Goal: Task Accomplishment & Management: Manage account settings

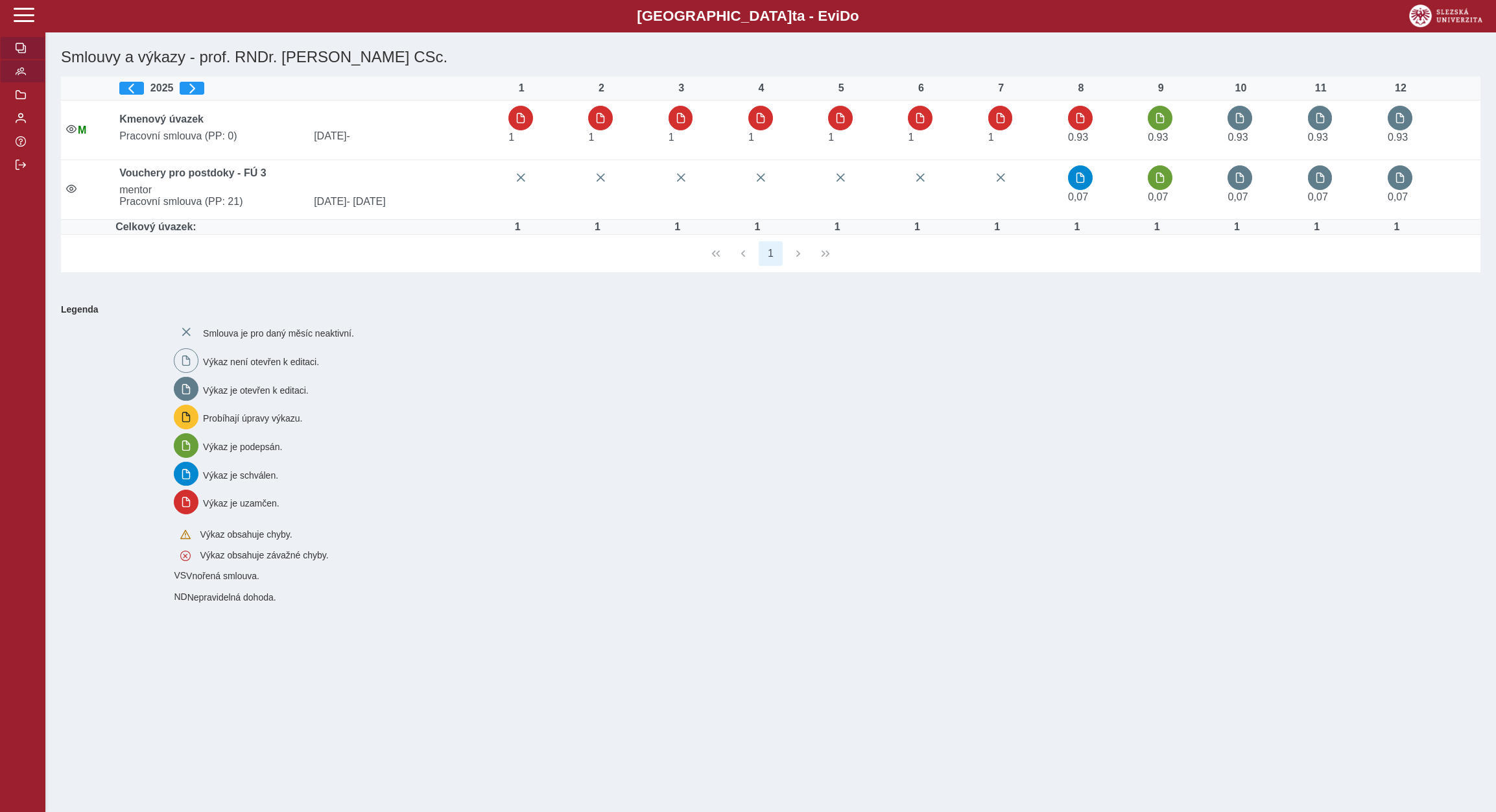
click at [14, 83] on button "button" at bounding box center [22, 71] width 45 height 23
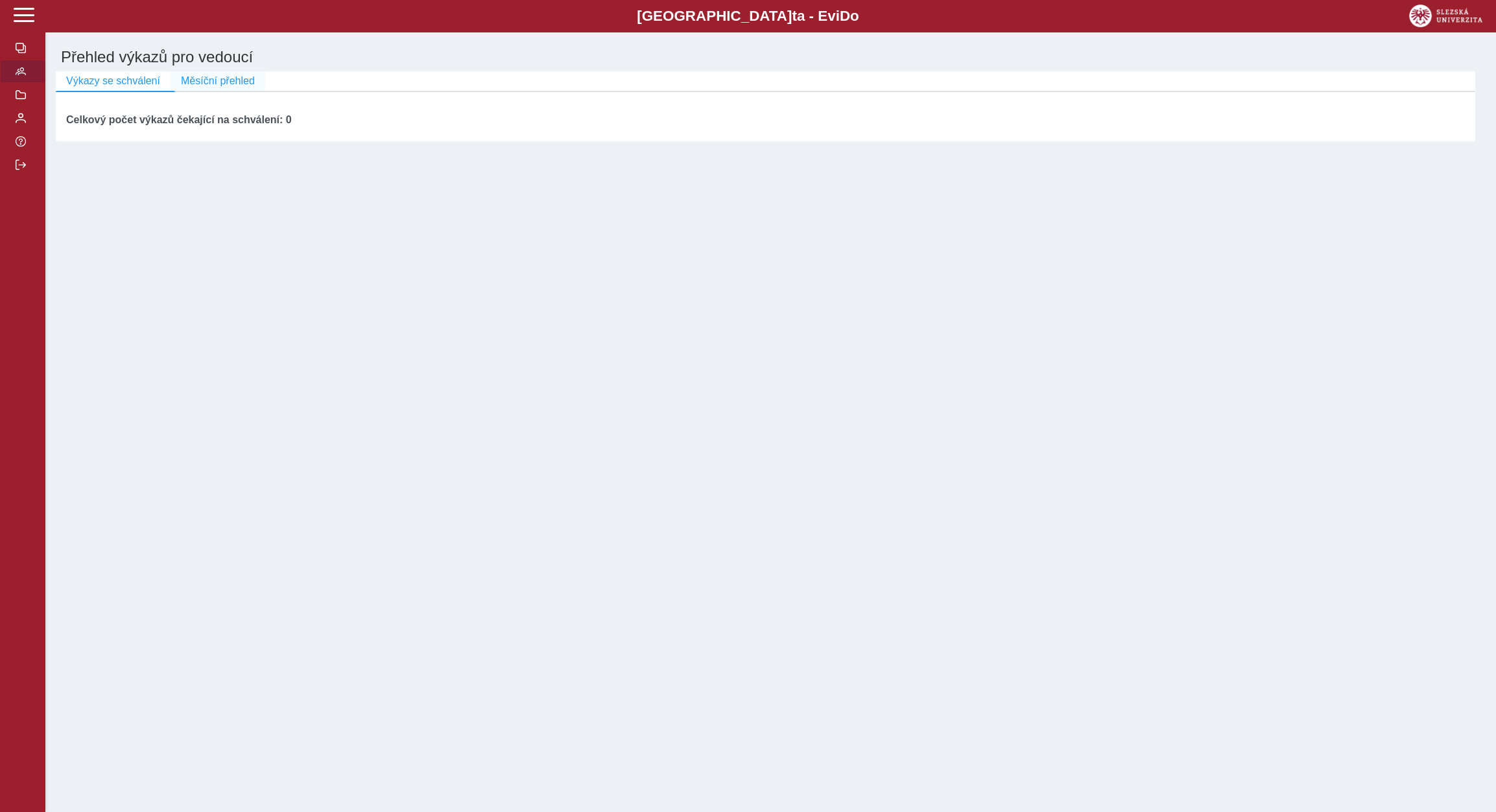
click at [232, 86] on span "Měsíční přehled" at bounding box center [217, 81] width 74 height 12
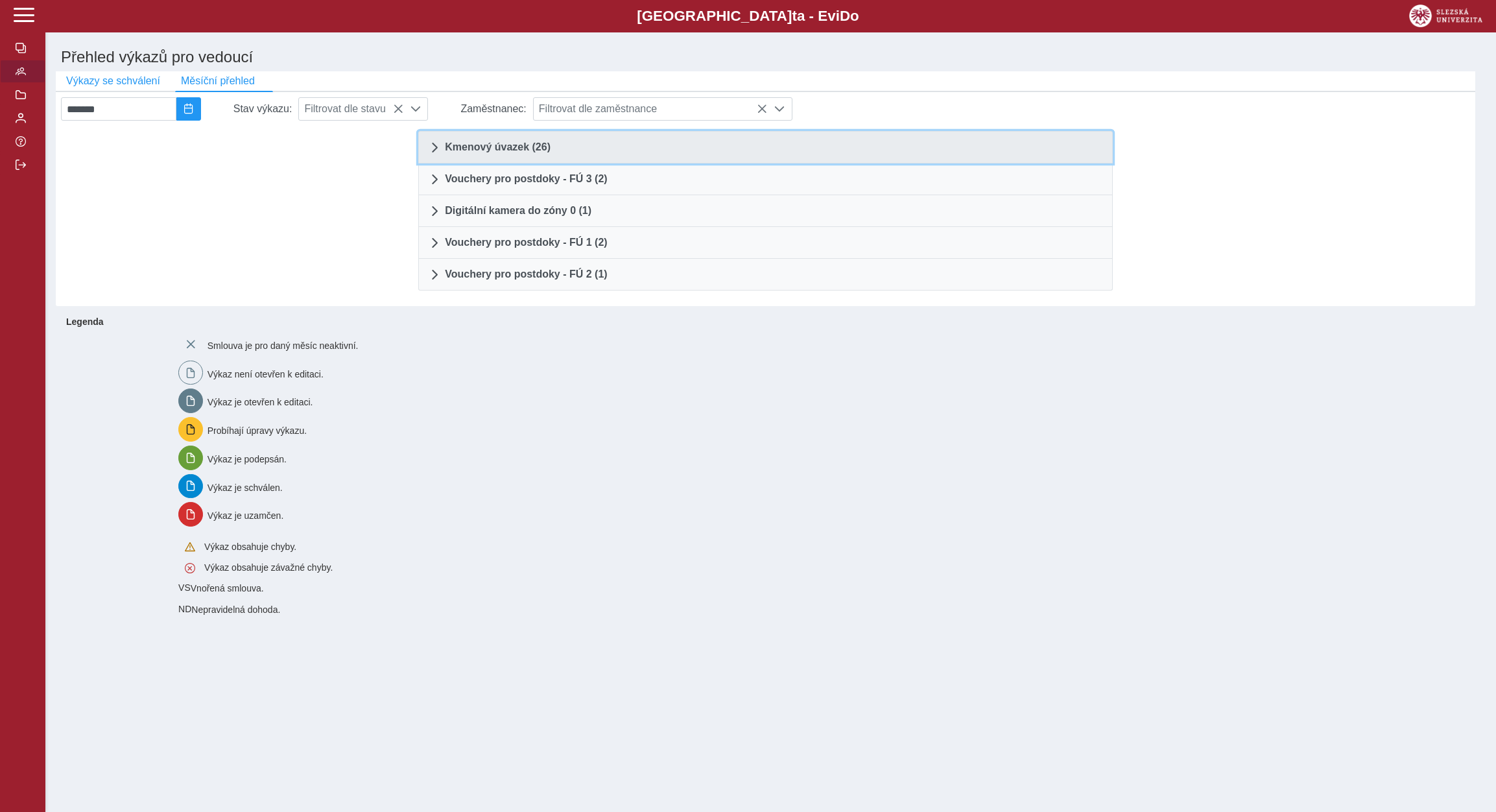
click at [508, 144] on link "Kmenový úvazek (26)" at bounding box center [766, 147] width 695 height 33
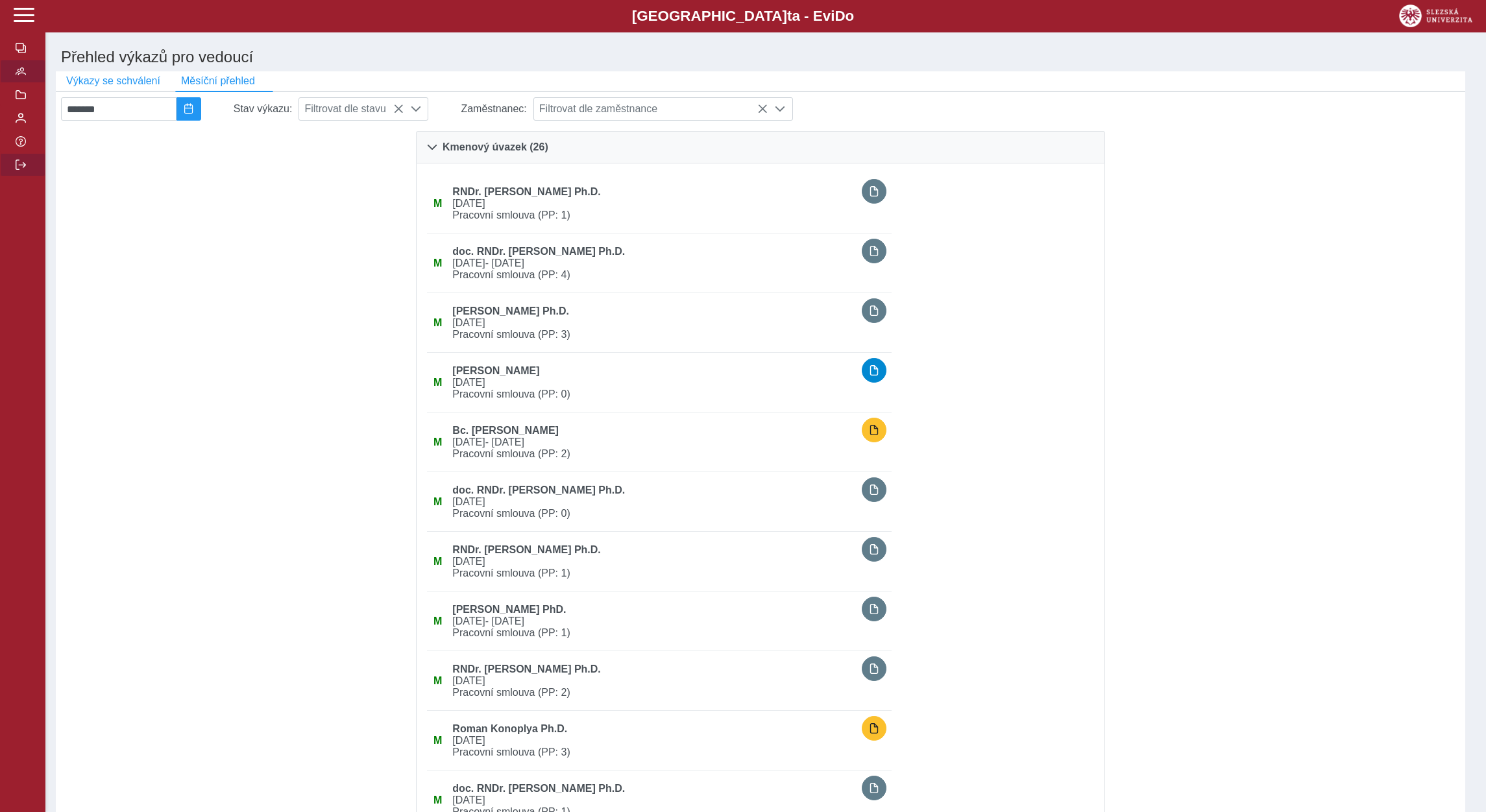
click at [22, 170] on span "button" at bounding box center [20, 165] width 10 height 10
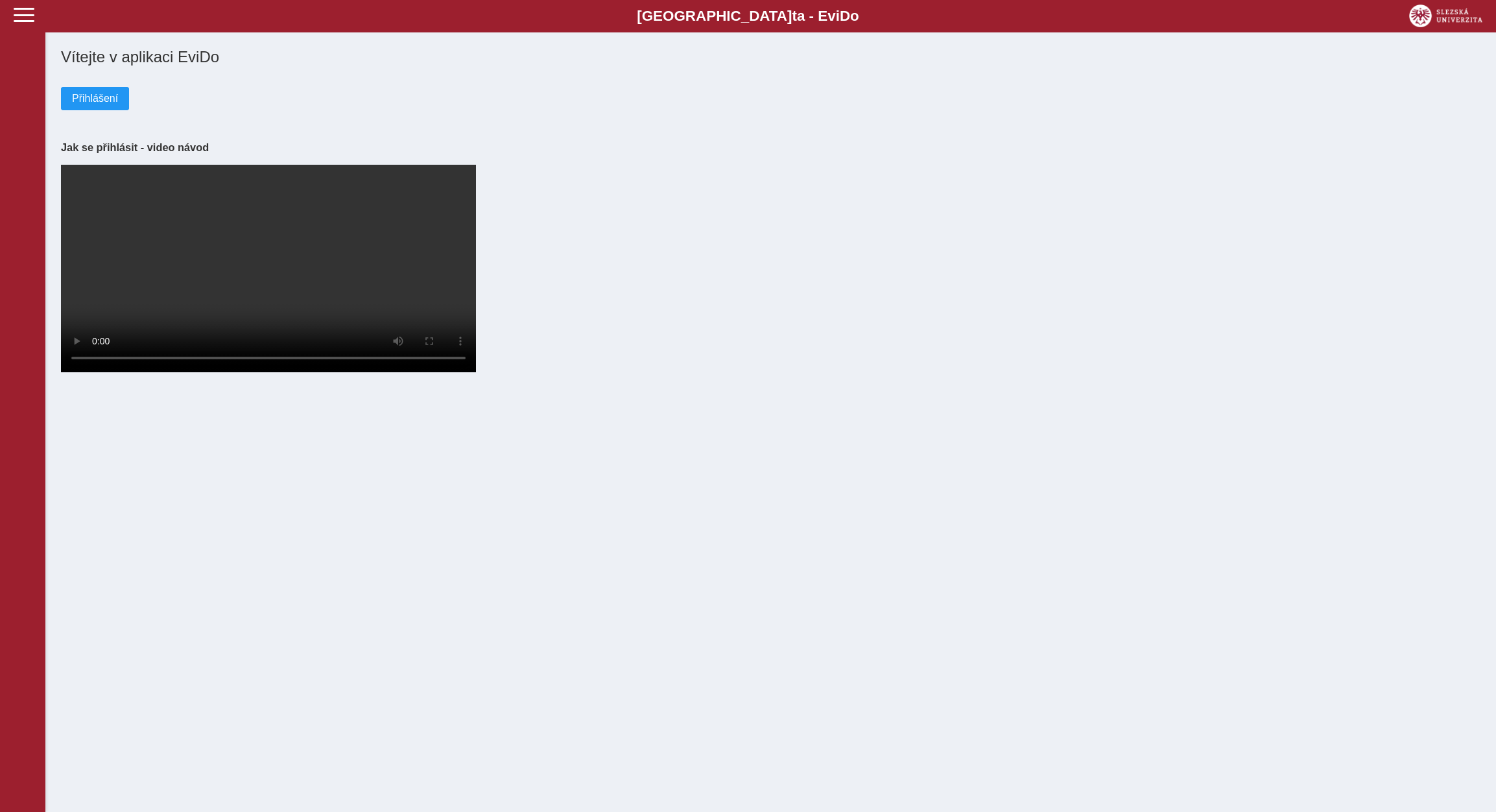
click at [100, 116] on div "Vítejte v aplikaci EviDo Přihlášení Jak se přihlásit - video návod Your browser…" at bounding box center [771, 211] width 1430 height 337
click at [100, 100] on span "Přihlášení" at bounding box center [95, 98] width 46 height 12
click at [100, 104] on span "Přihlášení" at bounding box center [95, 98] width 46 height 12
